Goal: Answer question/provide support

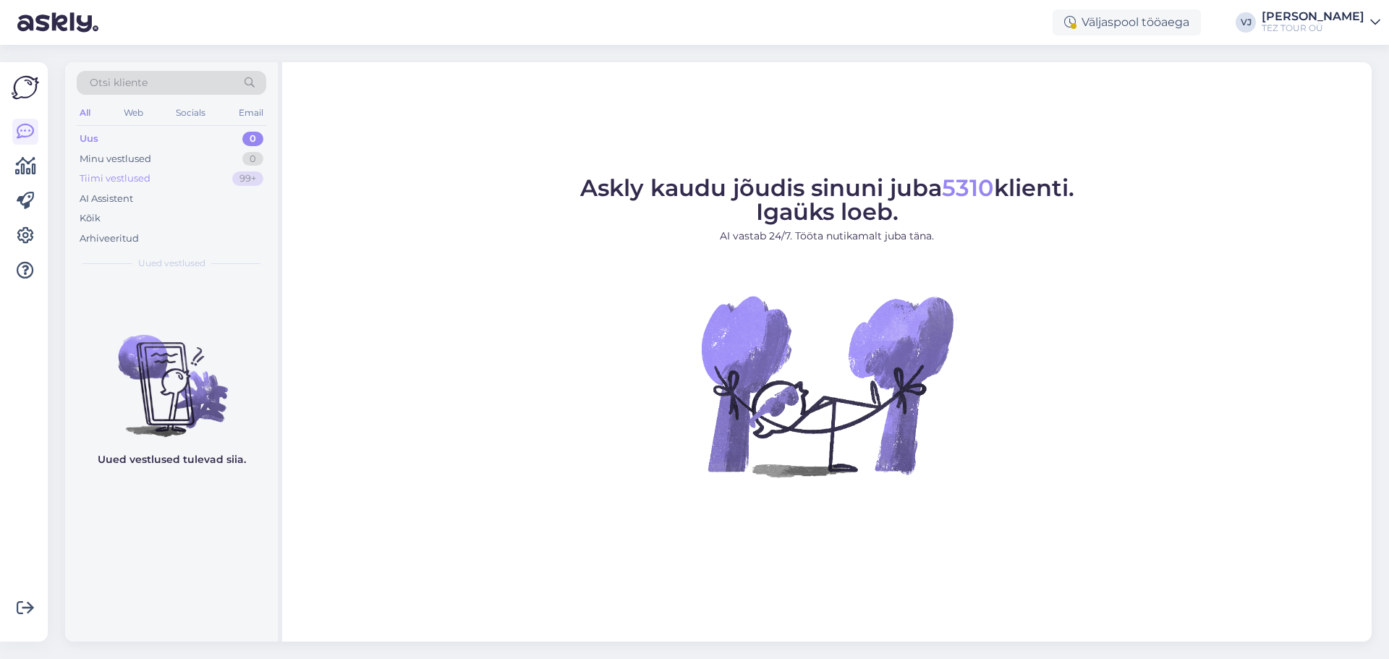
click at [238, 176] on div "99+" at bounding box center [247, 178] width 31 height 14
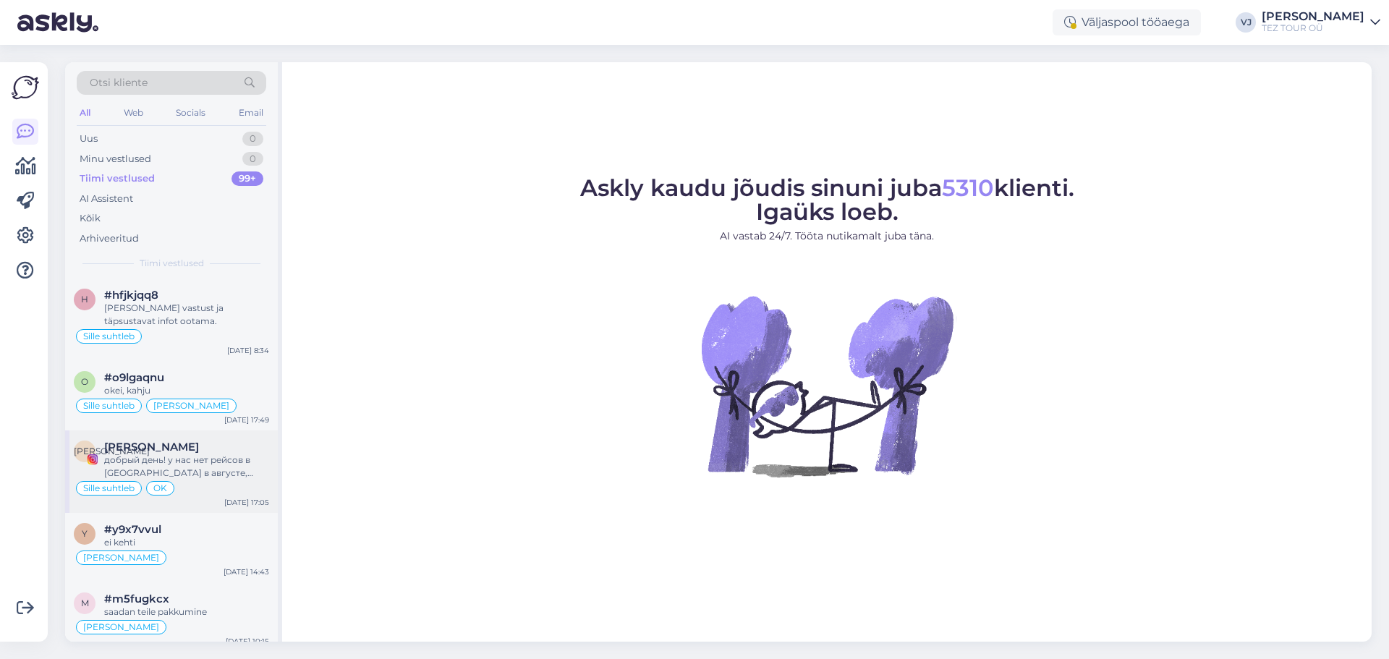
click at [211, 489] on div "Sille suhtleb OK" at bounding box center [171, 488] width 195 height 17
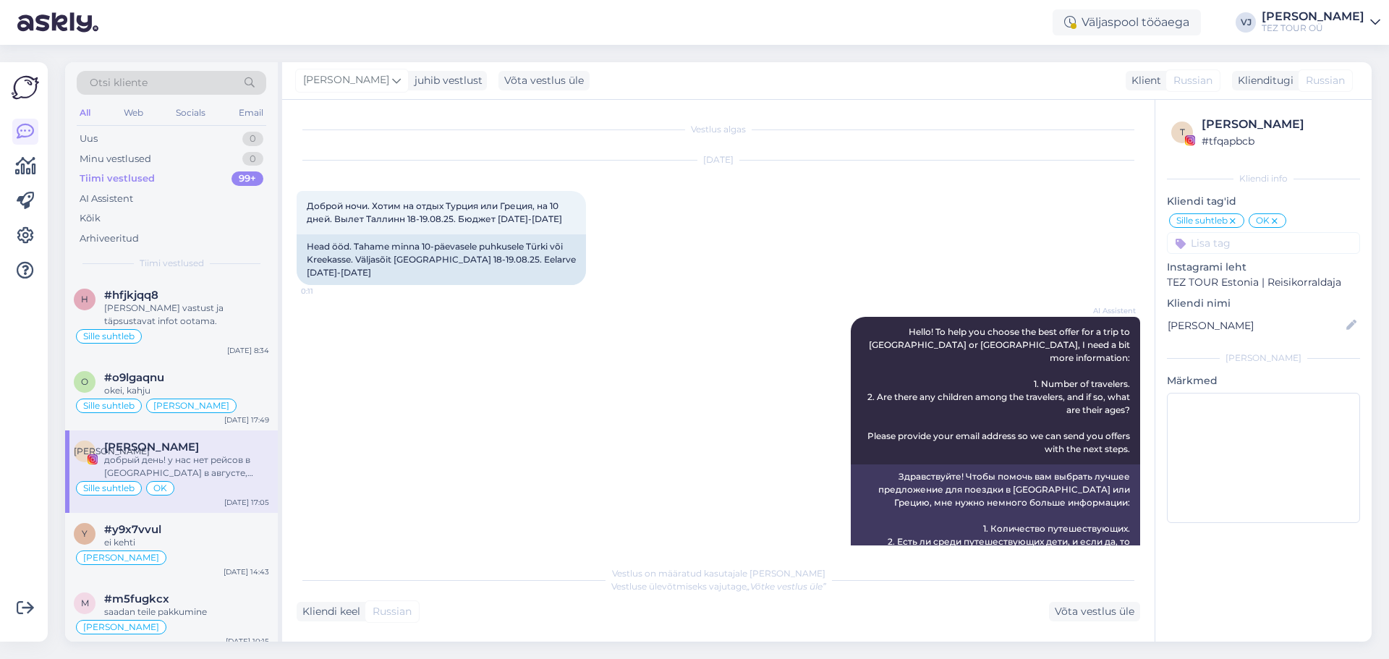
scroll to position [2339, 0]
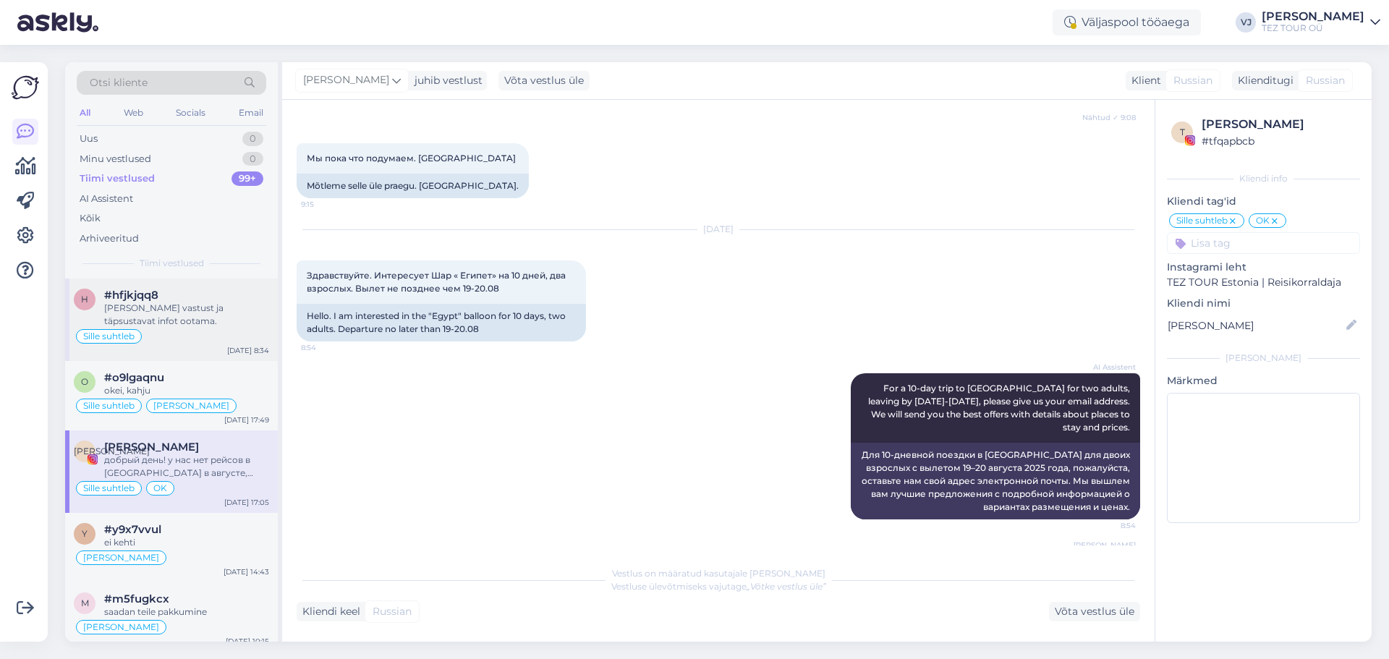
click at [193, 333] on div "Sille suhtleb" at bounding box center [171, 336] width 195 height 17
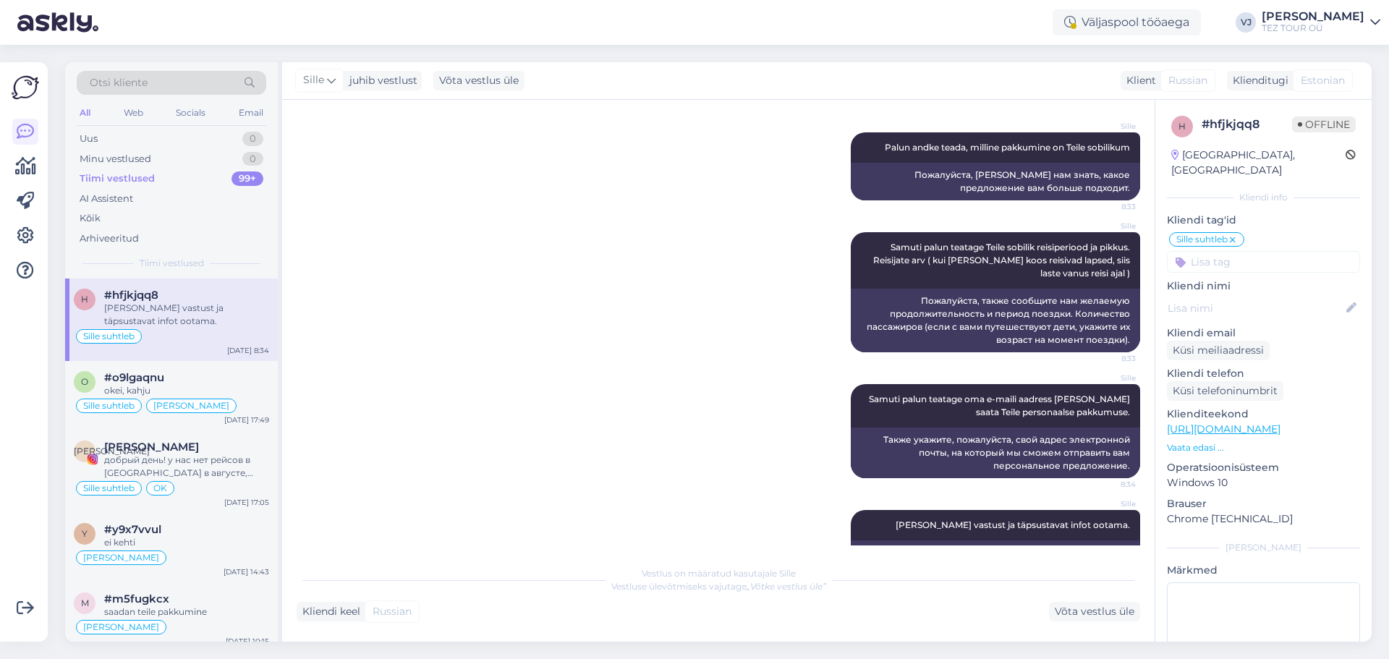
scroll to position [901, 0]
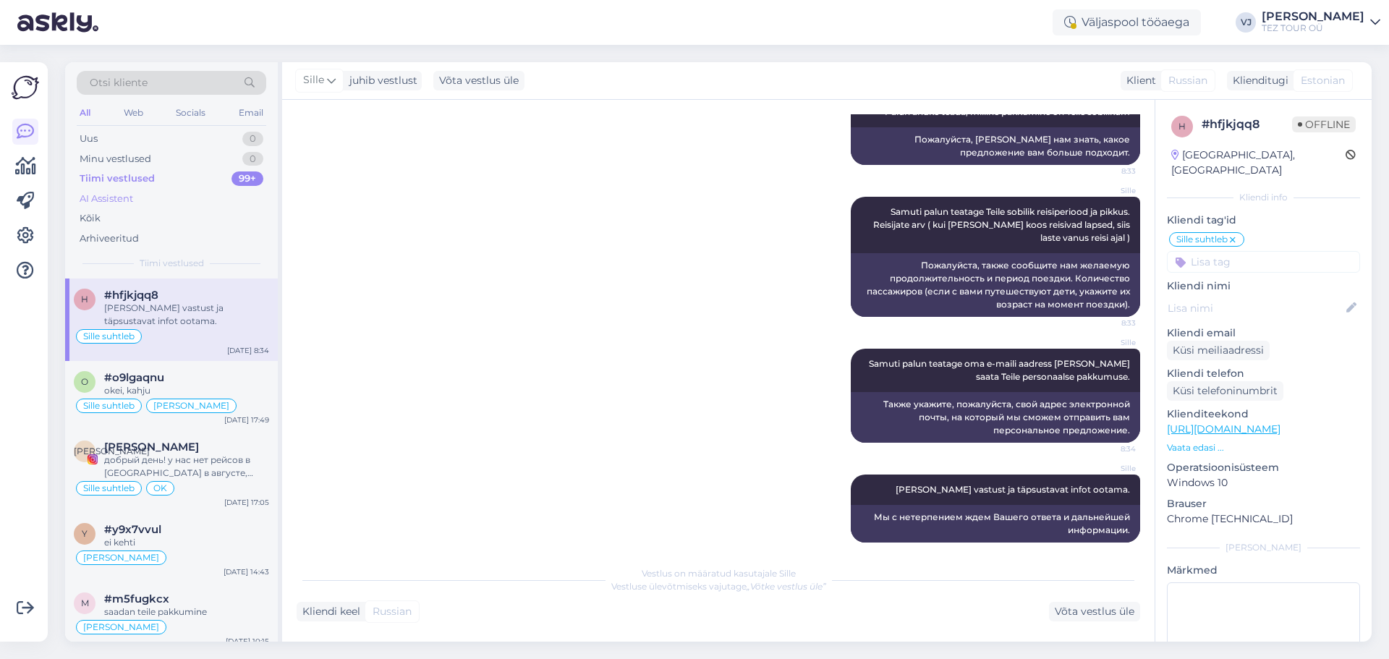
click at [130, 206] on div "AI Assistent" at bounding box center [172, 199] width 190 height 20
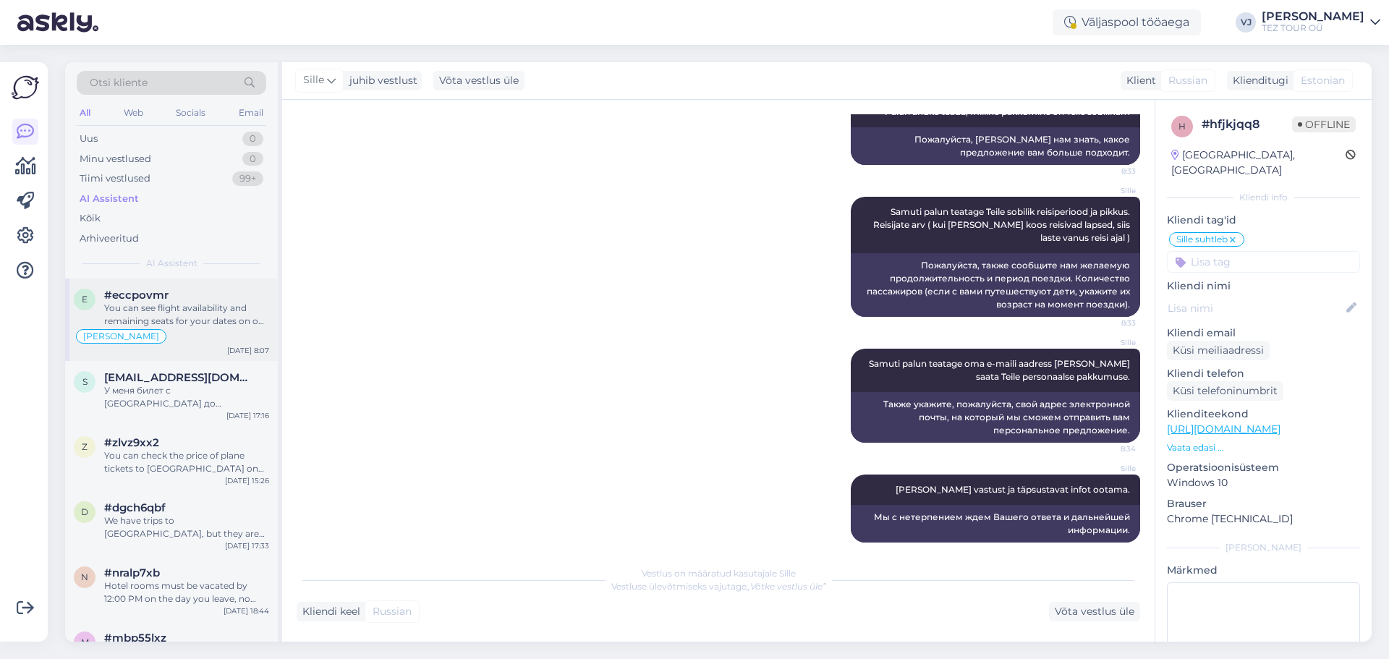
click at [166, 299] on span "#eccpovmr" at bounding box center [136, 295] width 64 height 13
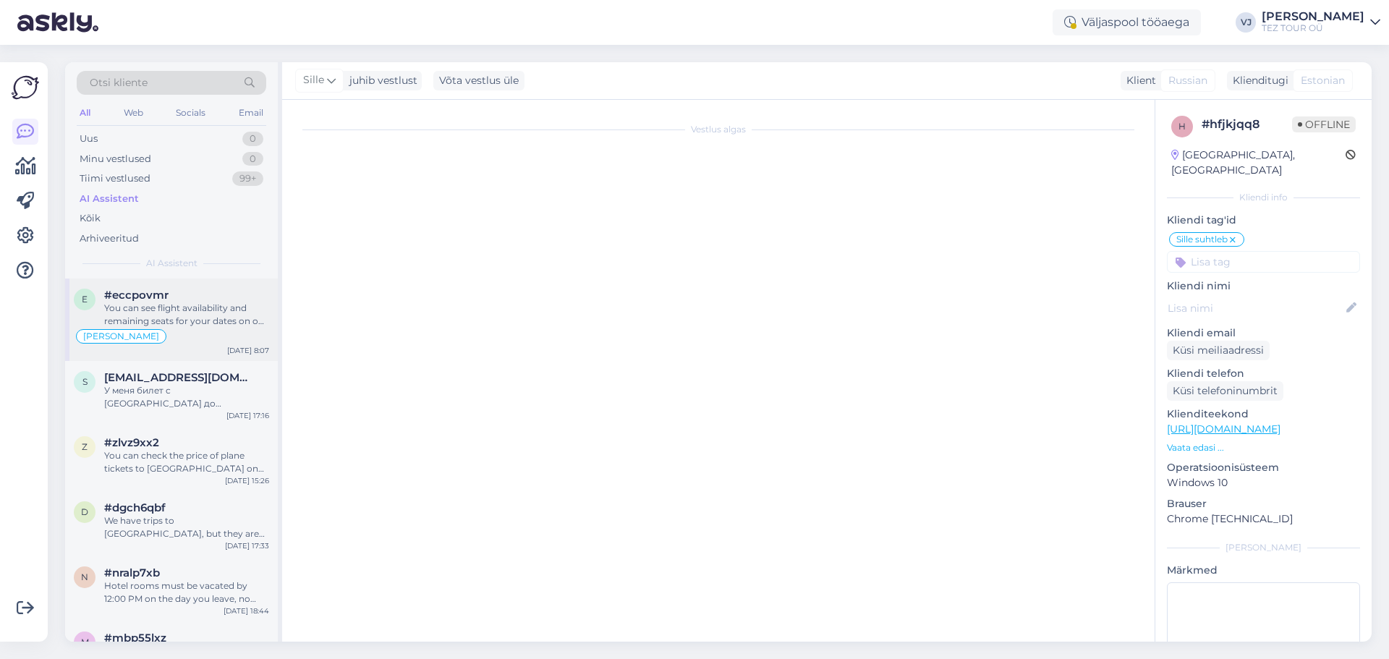
scroll to position [2527, 0]
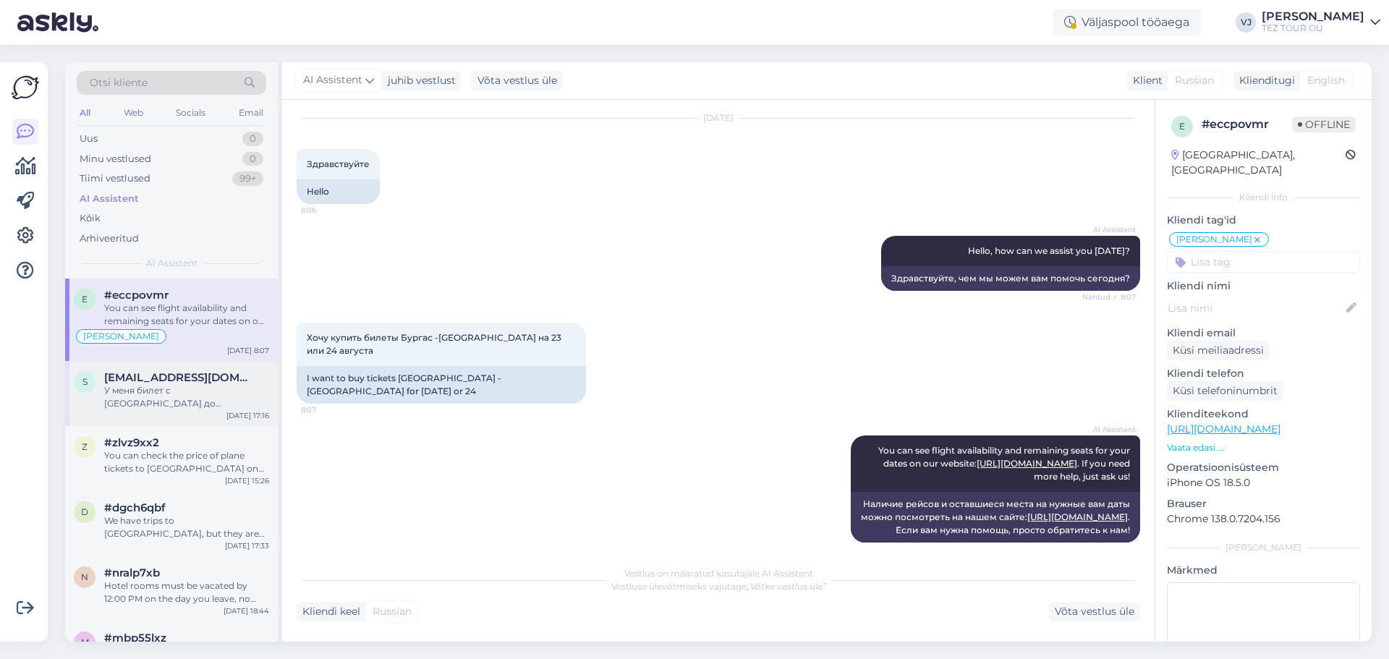
click at [192, 393] on div "У меня билет с [GEOGRAPHIC_DATA] до [GEOGRAPHIC_DATA] на 20 августа,можно ли пе…" at bounding box center [186, 397] width 165 height 26
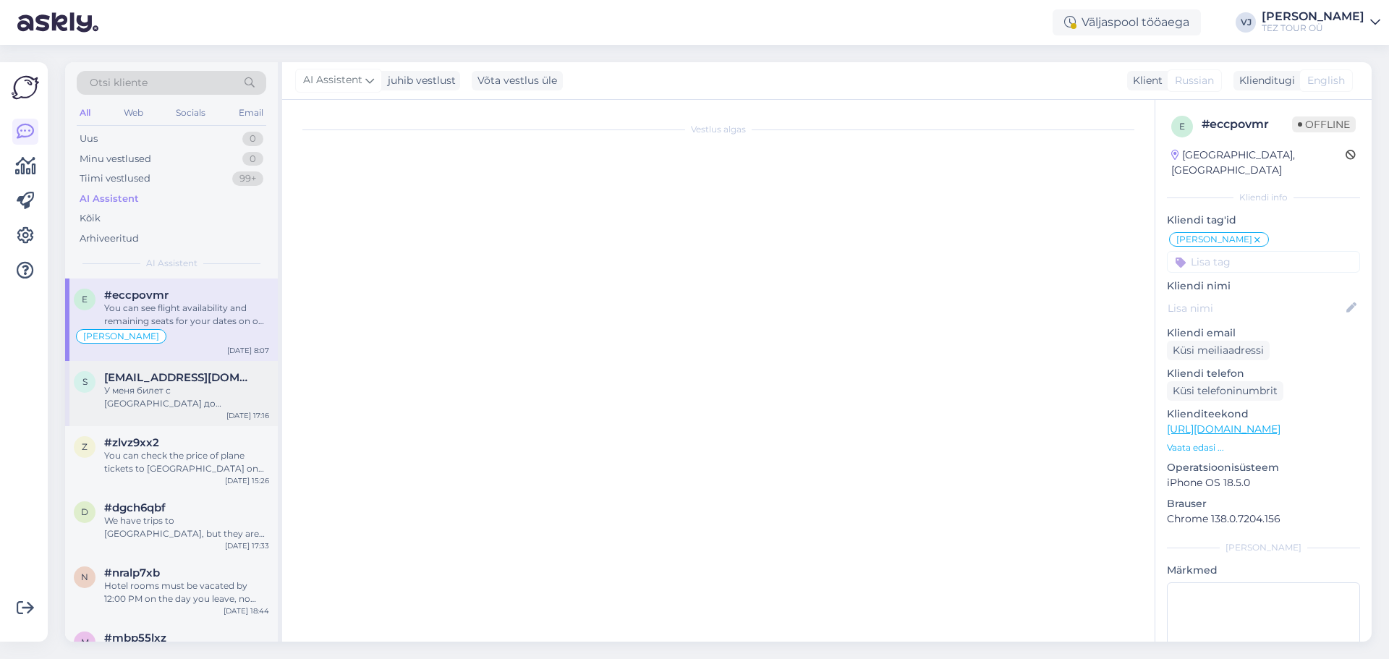
scroll to position [0, 0]
